Goal: Task Accomplishment & Management: Use online tool/utility

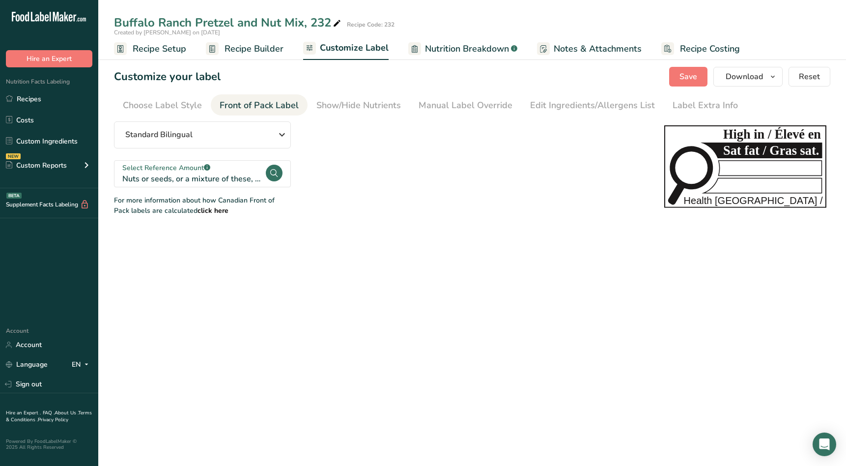
click at [161, 50] on span "Recipe Setup" at bounding box center [160, 48] width 54 height 13
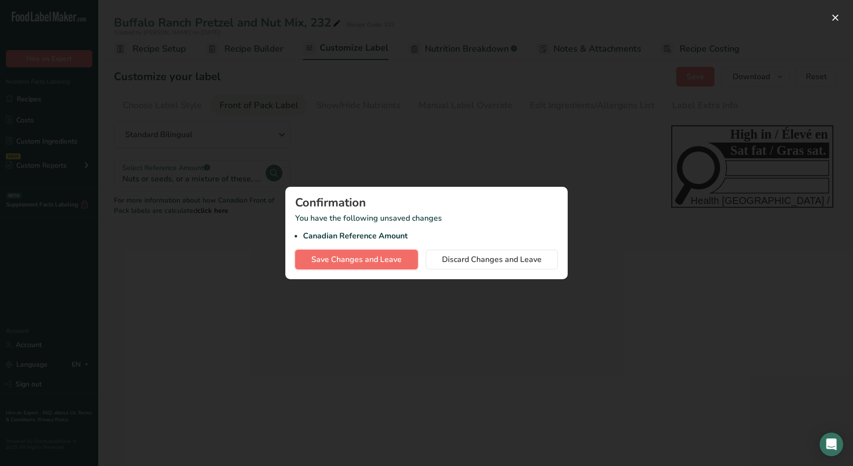
click at [377, 259] on span "Save Changes and Leave" at bounding box center [356, 259] width 90 height 12
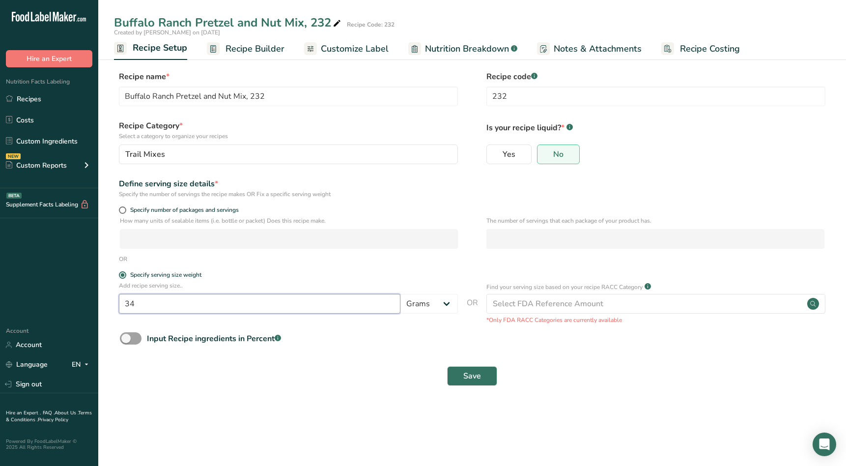
click at [188, 306] on input "34" at bounding box center [259, 304] width 281 height 20
drag, startPoint x: 140, startPoint y: 302, endPoint x: 114, endPoint y: 301, distance: 25.6
click at [114, 301] on div "Add recipe serving size.. 34 Grams kg mg mcg lb oz l mL fl oz tbsp tsp cup qt g…" at bounding box center [472, 302] width 716 height 43
type input "50"
click at [484, 375] on button "Save" at bounding box center [472, 376] width 50 height 20
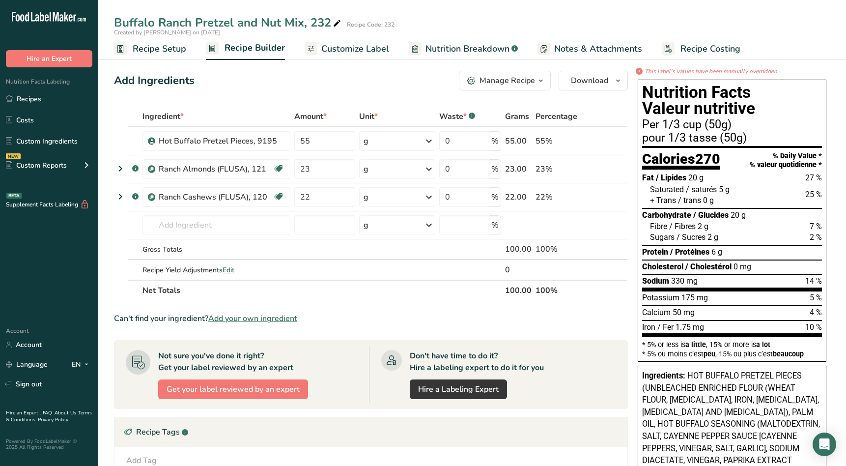
click at [166, 53] on span "Recipe Setup" at bounding box center [160, 48] width 54 height 13
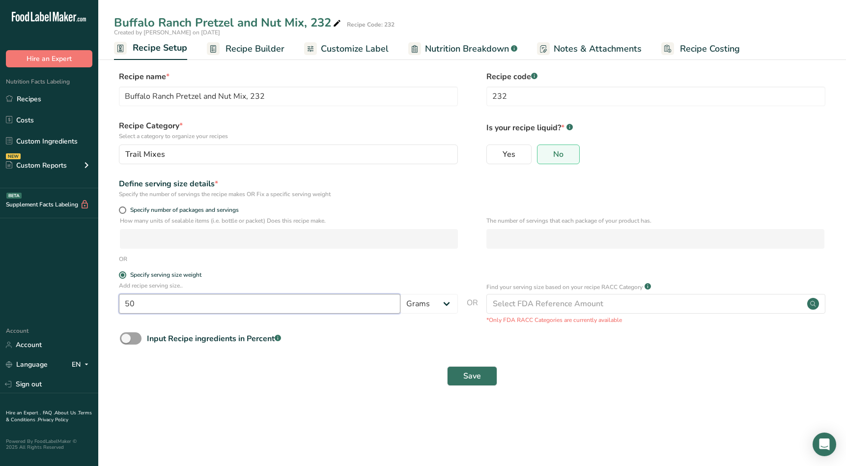
click at [187, 309] on input "50" at bounding box center [259, 304] width 281 height 20
drag, startPoint x: 143, startPoint y: 305, endPoint x: 105, endPoint y: 303, distance: 38.3
click at [105, 303] on section "Recipe name * Buffalo Ranch Pretzel and Nut Mix, 232 Recipe code .a-a{fill:#347…" at bounding box center [472, 229] width 748 height 356
type input "53"
click at [485, 374] on button "Save" at bounding box center [472, 376] width 50 height 20
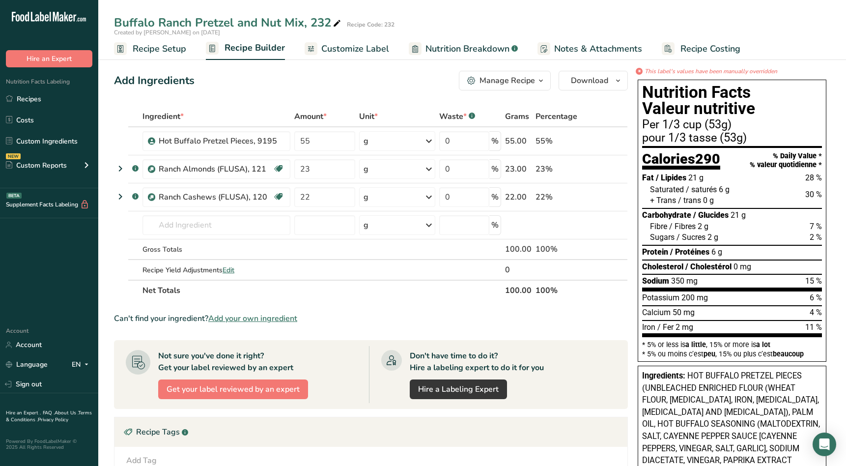
click at [374, 48] on span "Customize Label" at bounding box center [355, 48] width 68 height 13
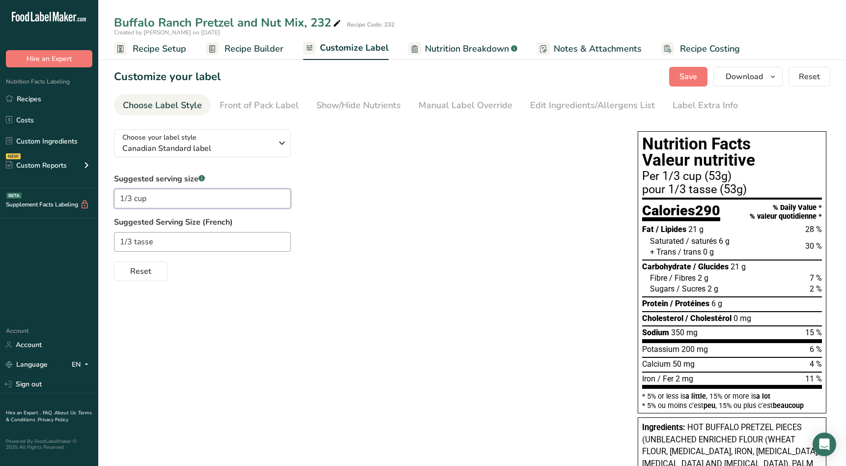
click at [130, 198] on input "1/3 cup" at bounding box center [202, 199] width 177 height 20
type input "1/2 cup"
drag, startPoint x: 159, startPoint y: 240, endPoint x: 107, endPoint y: 240, distance: 51.6
click at [346, 223] on label "Suggested Serving Size (French)" at bounding box center [366, 222] width 504 height 12
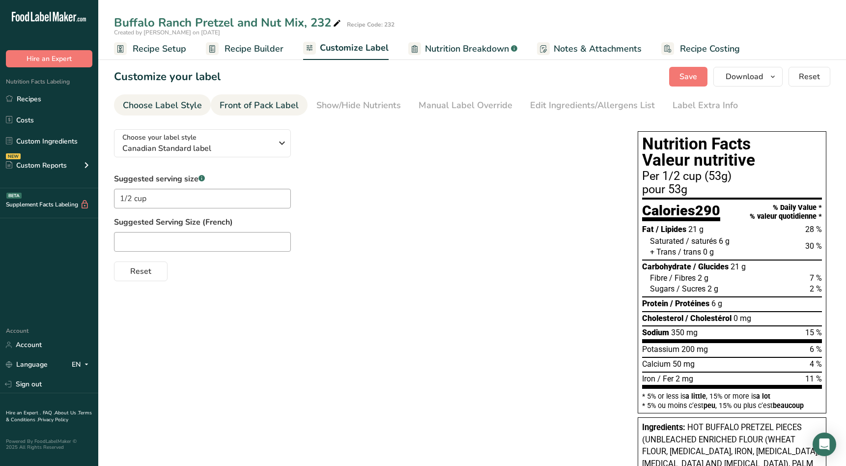
click at [240, 105] on div "Front of Pack Label" at bounding box center [259, 105] width 79 height 13
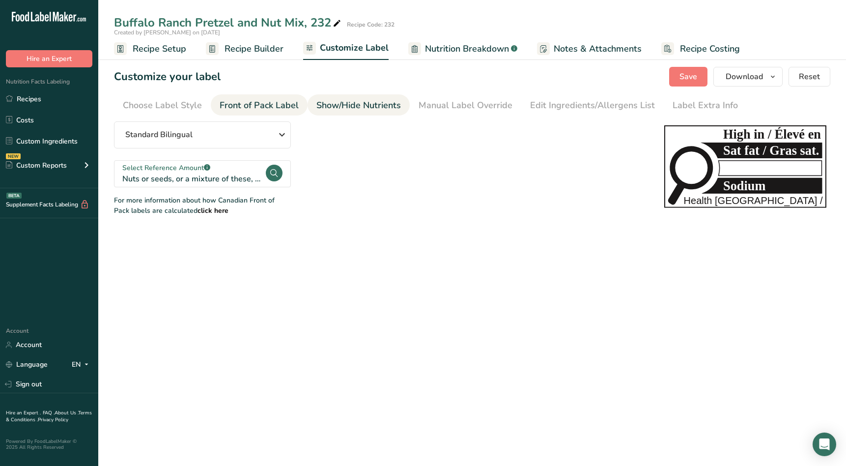
click at [356, 104] on div "Show/Hide Nutrients" at bounding box center [358, 105] width 84 height 13
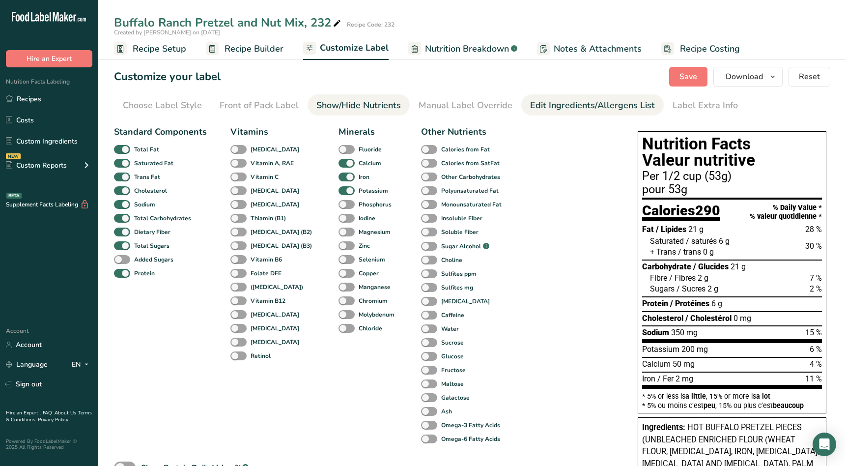
click at [550, 105] on div "Edit Ingredients/Allergens List" at bounding box center [592, 105] width 125 height 13
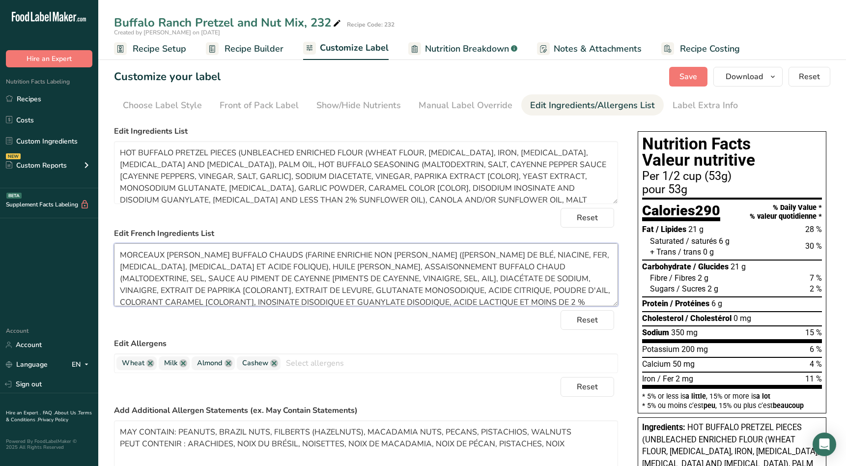
scroll to position [67, 0]
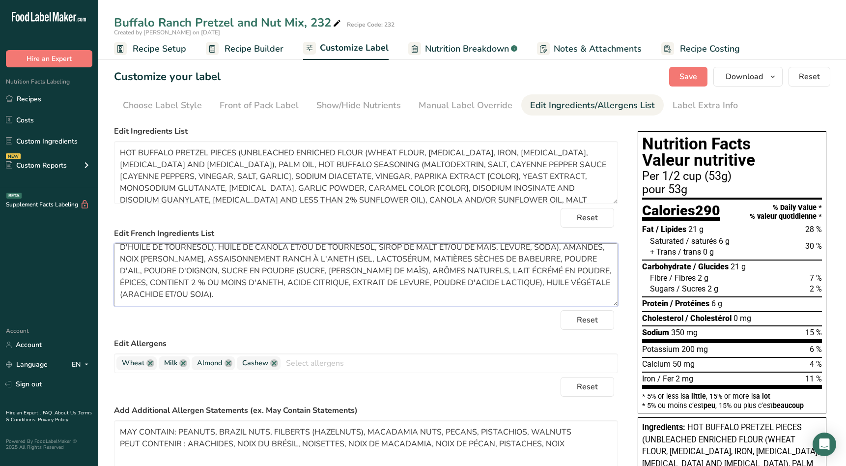
drag, startPoint x: 121, startPoint y: 256, endPoint x: 496, endPoint y: 339, distance: 383.4
click at [509, 342] on form "Edit Ingredients List HOT BUFFALO PRETZEL PIECES (UNBLEACHED ENRICHED FLOUR (WH…" at bounding box center [366, 333] width 504 height 416
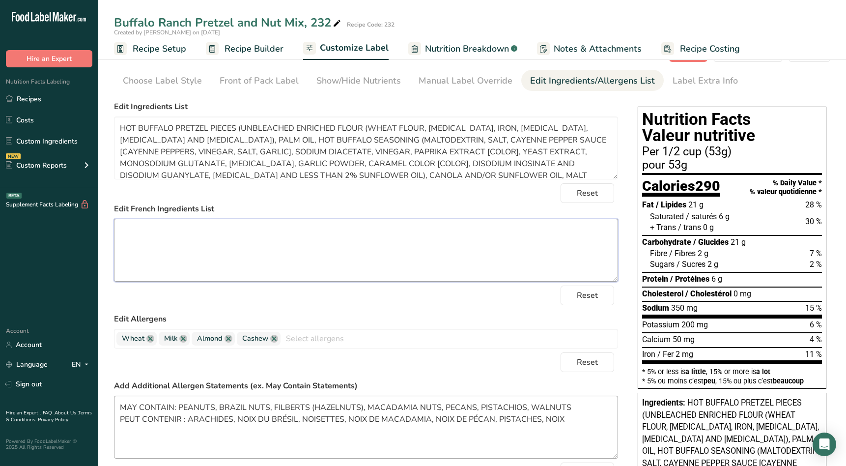
scroll to position [49, 0]
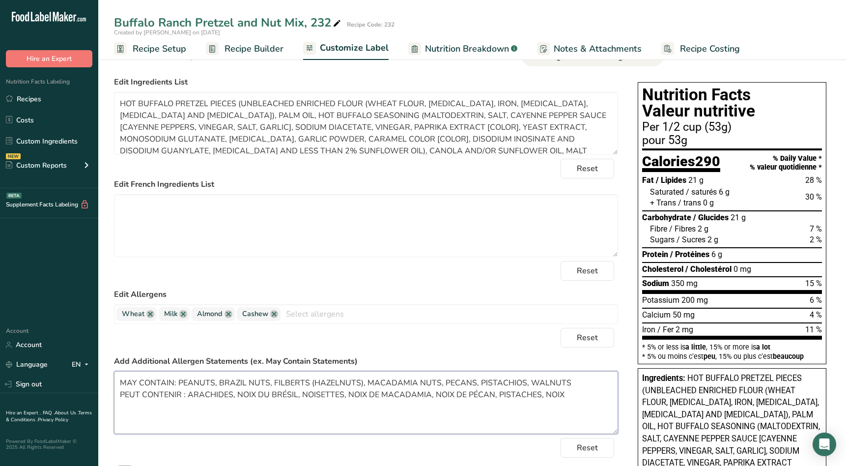
click at [555, 394] on textarea "MAY CONTAIN: PEANUTS, BRAZIL NUTS, FILBERTS (HAZELNUTS), MACADAMIA NUTS, PECANS…" at bounding box center [366, 402] width 504 height 63
drag, startPoint x: 584, startPoint y: 396, endPoint x: 121, endPoint y: 395, distance: 463.2
click at [121, 395] on textarea "MAY CONTAIN: PEANUTS, BRAZIL NUTS, FILBERTS (HAZELNUTS), MACADAMIA NUTS, PECANS…" at bounding box center [366, 402] width 504 height 63
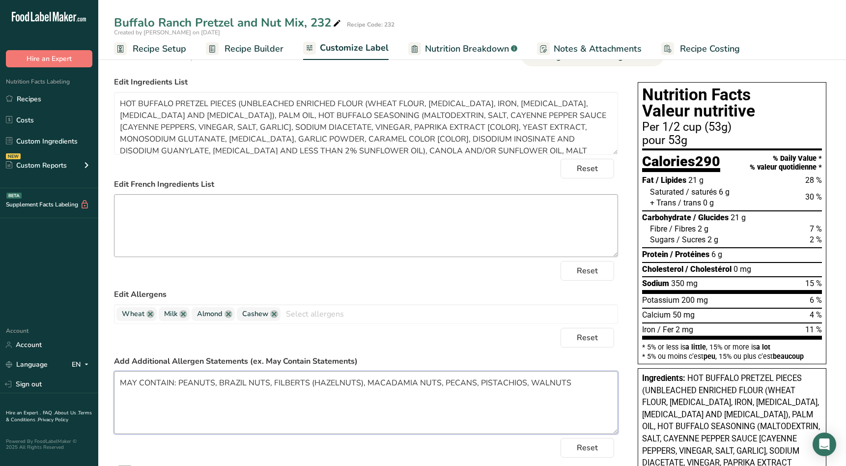
type textarea "MAY CONTAIN: PEANUTS, BRAZIL NUTS, FILBERTS (HAZELNUTS), MACADAMIA NUTS, PECANS…"
click at [504, 220] on textarea at bounding box center [366, 225] width 504 height 63
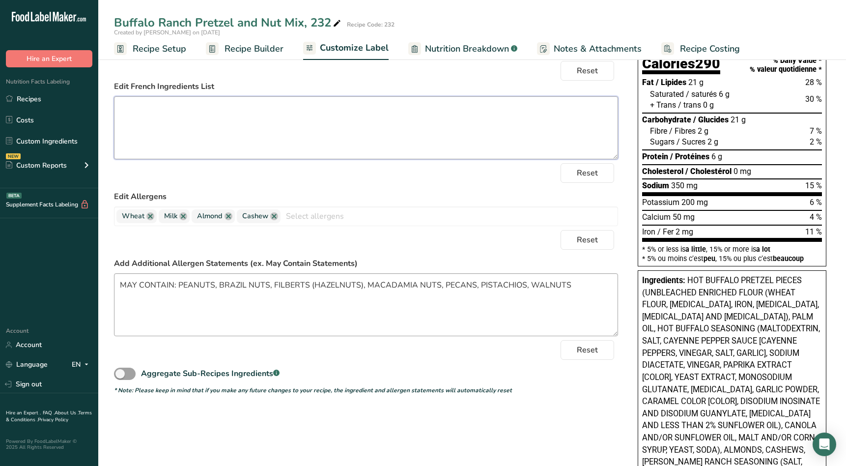
scroll to position [0, 0]
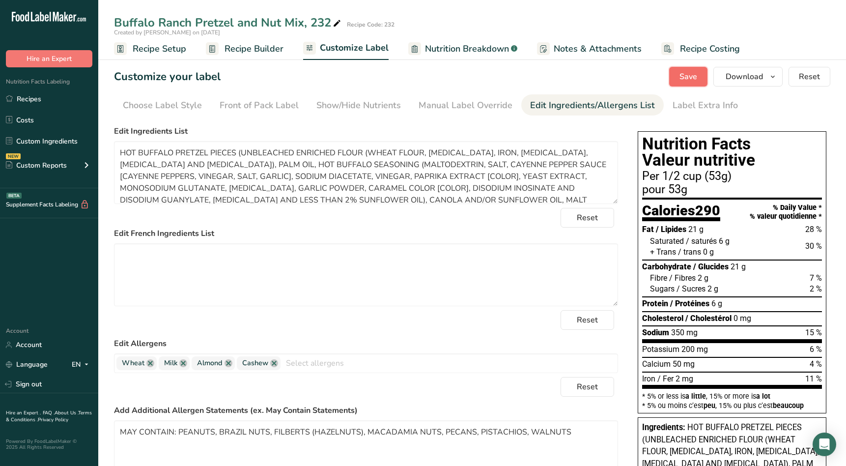
click at [684, 74] on span "Save" at bounding box center [688, 77] width 18 height 12
click at [277, 109] on div "Front of Pack Label" at bounding box center [259, 105] width 79 height 13
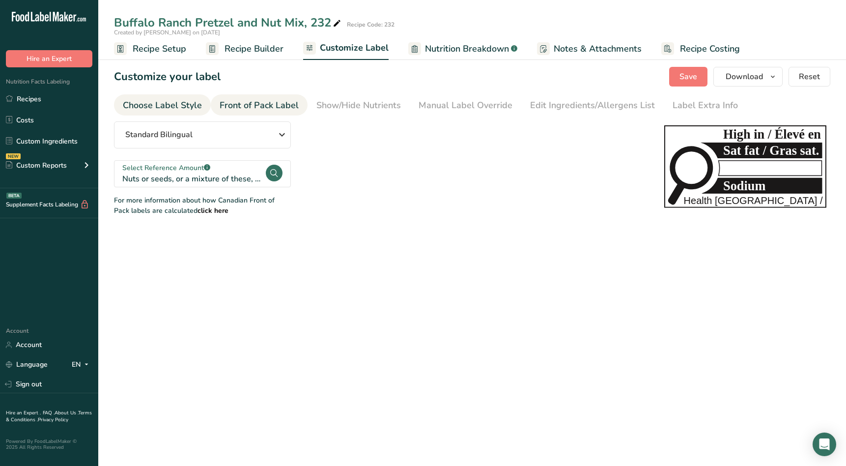
click at [159, 105] on div "Choose Label Style" at bounding box center [162, 105] width 79 height 13
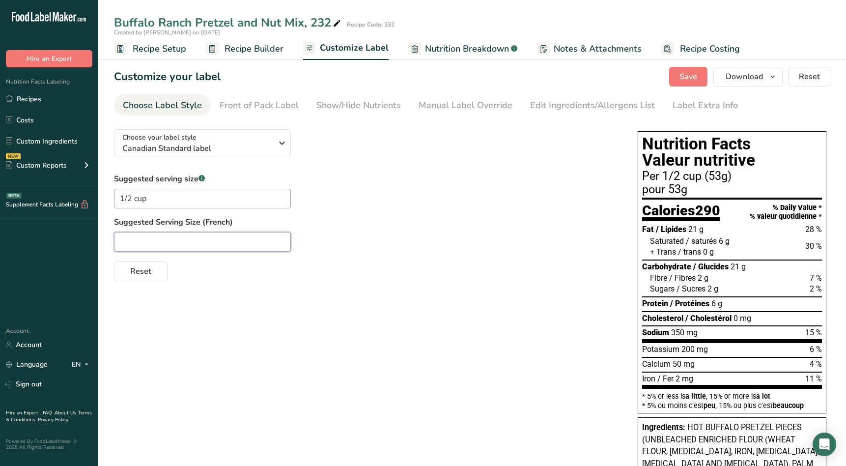
click at [175, 245] on input "text" at bounding box center [202, 242] width 177 height 20
type input "1/2 tasse"
click at [506, 247] on div "1/2 tasse" at bounding box center [366, 242] width 504 height 20
click at [697, 76] on span "Save" at bounding box center [688, 77] width 18 height 12
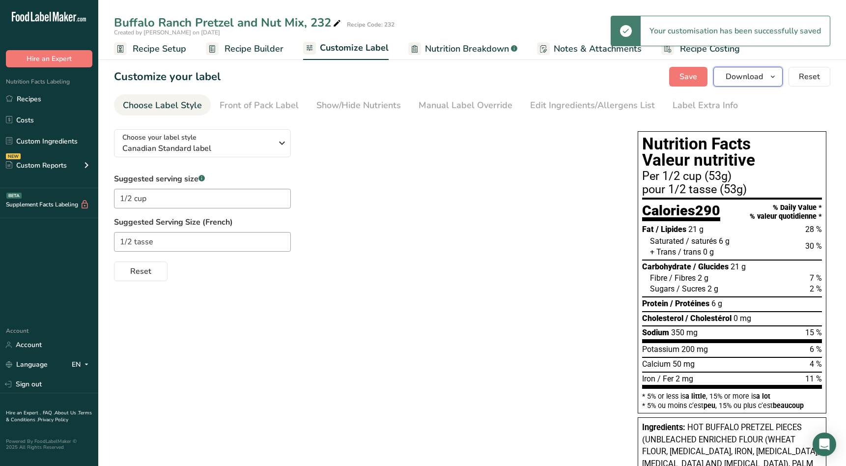
click at [772, 77] on icon "button" at bounding box center [773, 77] width 8 height 12
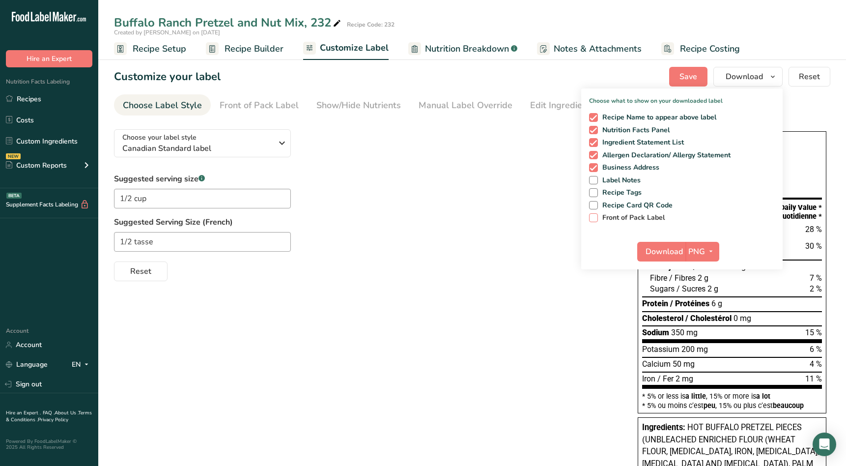
click at [596, 220] on span at bounding box center [593, 217] width 9 height 9
click at [595, 220] on input "Front of Pack Label" at bounding box center [592, 217] width 6 height 6
checkbox input "true"
click at [710, 250] on icon "button" at bounding box center [711, 251] width 8 height 12
click at [702, 289] on link "BMP" at bounding box center [703, 288] width 31 height 16
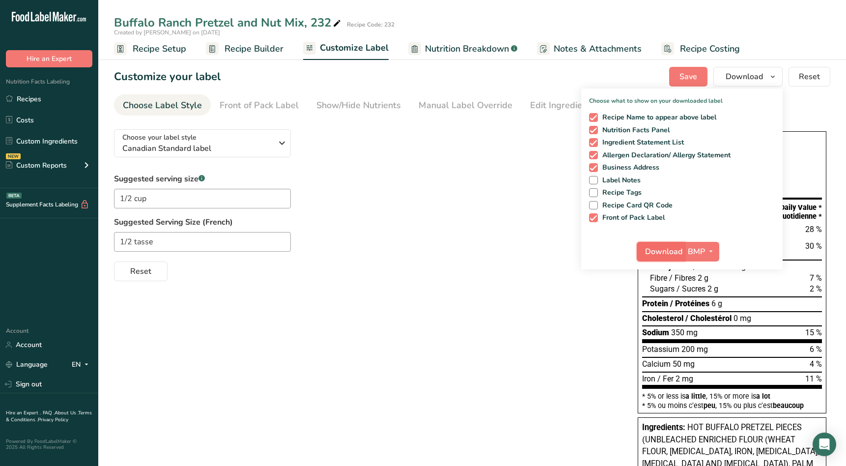
click at [659, 251] on span "Download" at bounding box center [663, 252] width 37 height 12
